Goal: Information Seeking & Learning: Learn about a topic

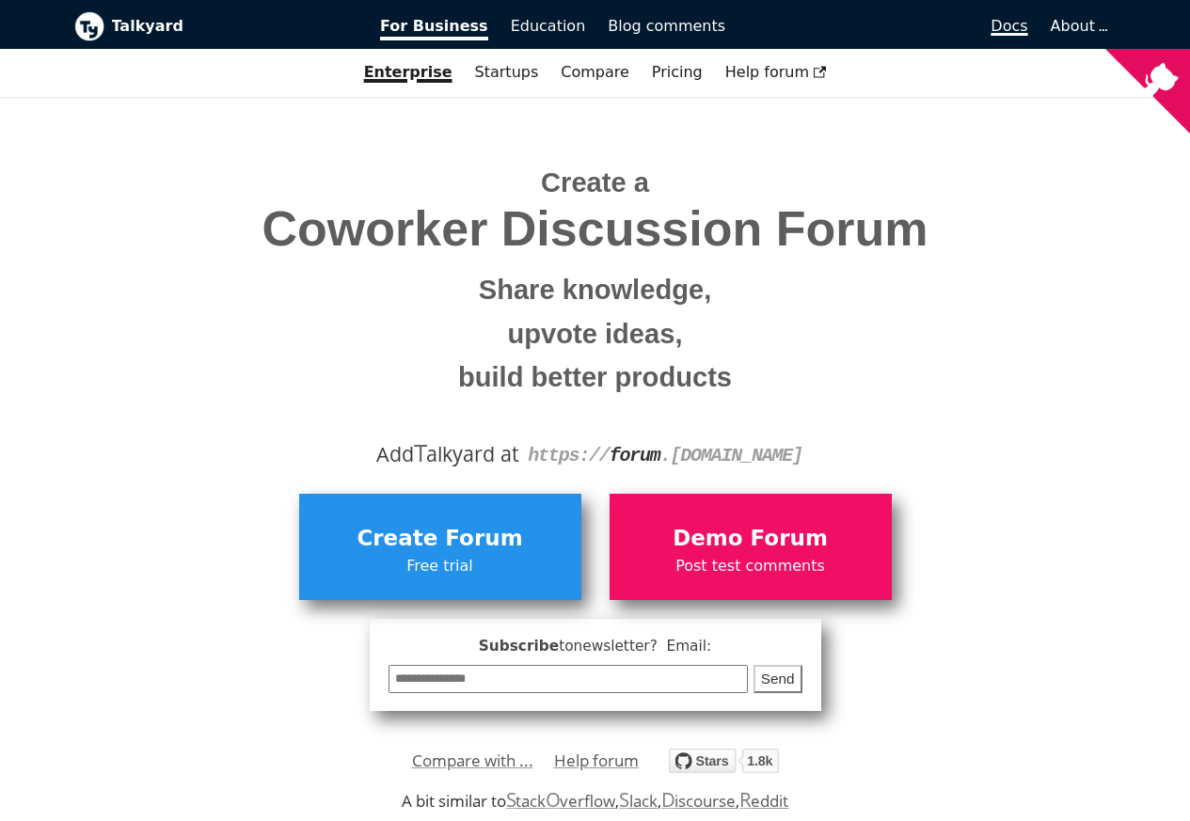
click at [1022, 27] on span "Docs" at bounding box center [1009, 26] width 37 height 18
